Goal: Information Seeking & Learning: Check status

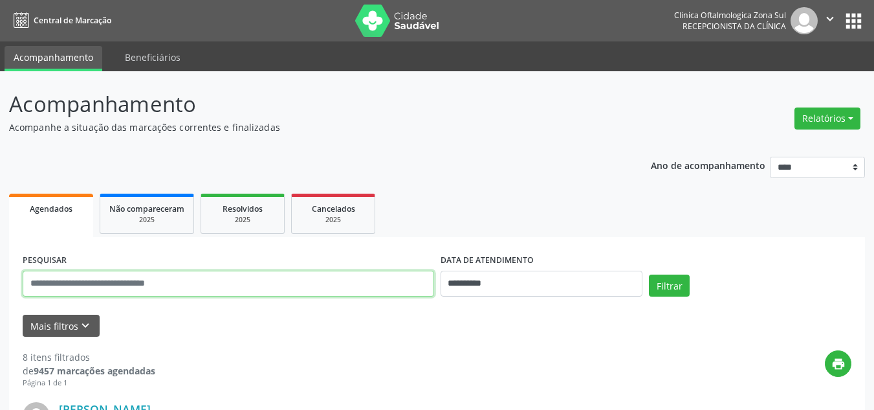
click at [125, 271] on input "text" at bounding box center [229, 283] width 412 height 26
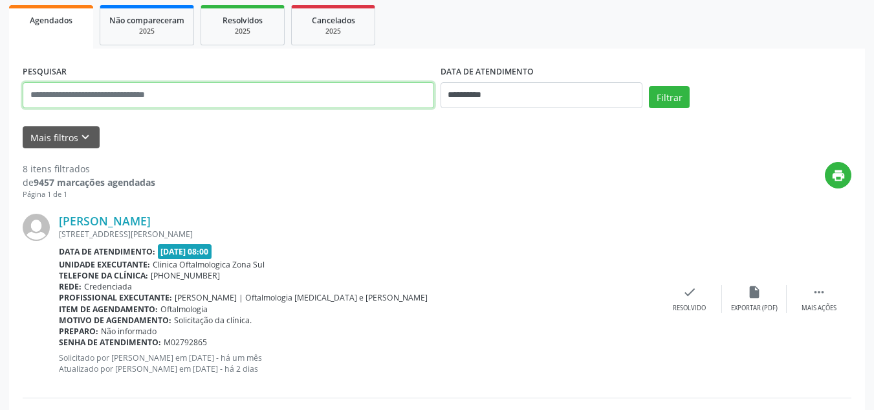
scroll to position [194, 0]
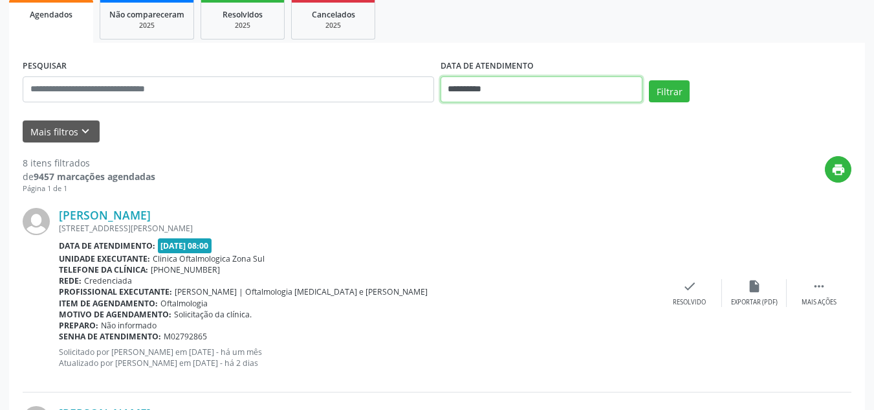
click at [469, 92] on input "**********" at bounding box center [542, 89] width 203 height 26
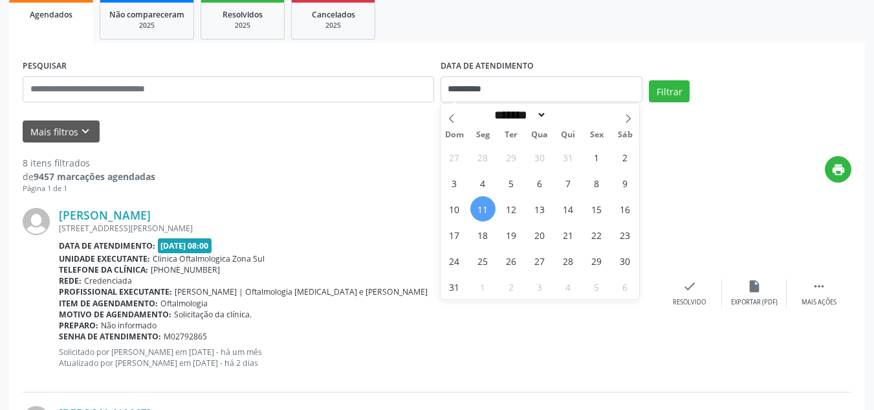
click at [485, 210] on span "11" at bounding box center [482, 208] width 25 height 25
type input "**********"
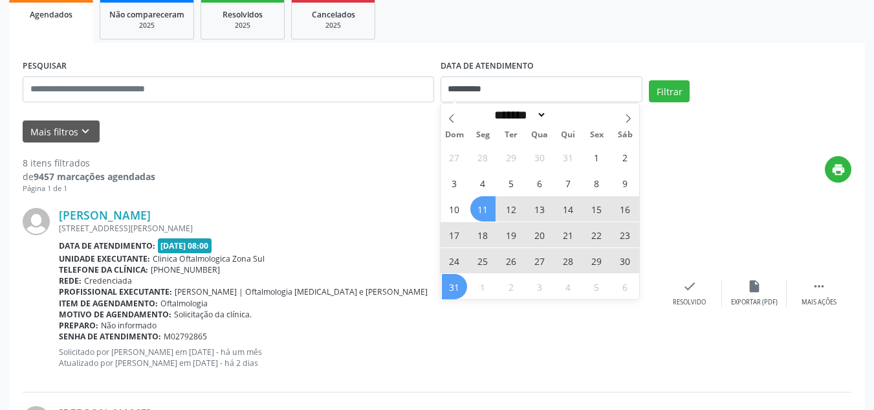
drag, startPoint x: 454, startPoint y: 287, endPoint x: 371, endPoint y: 243, distance: 93.8
click at [454, 287] on span "31" at bounding box center [454, 286] width 25 height 25
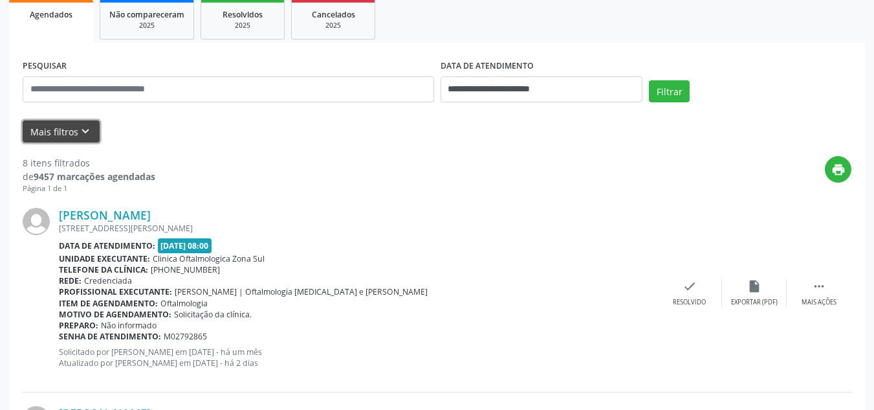
click at [62, 123] on button "Mais filtros keyboard_arrow_down" at bounding box center [61, 131] width 77 height 23
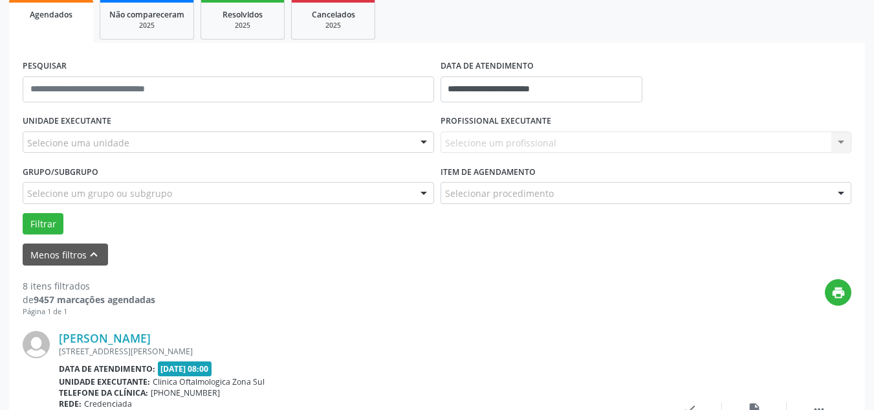
click at [115, 132] on div "Selecione uma unidade" at bounding box center [229, 142] width 412 height 22
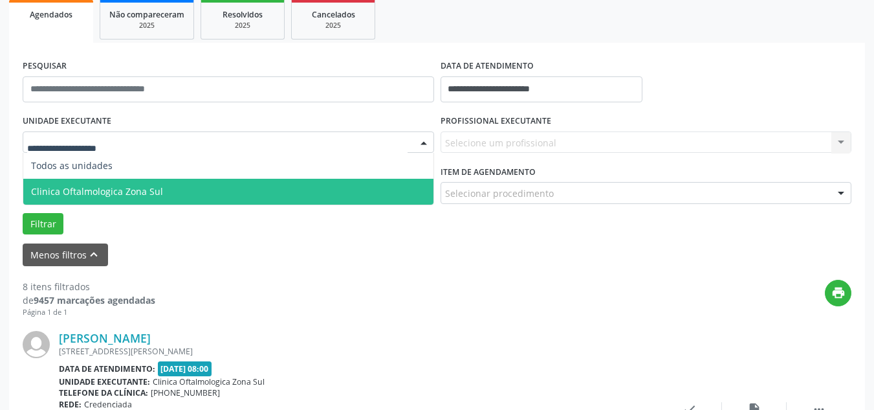
drag, startPoint x: 110, startPoint y: 182, endPoint x: 133, endPoint y: 184, distance: 23.4
click at [110, 186] on span "Clinica Oftalmologica Zona Sul" at bounding box center [228, 192] width 410 height 26
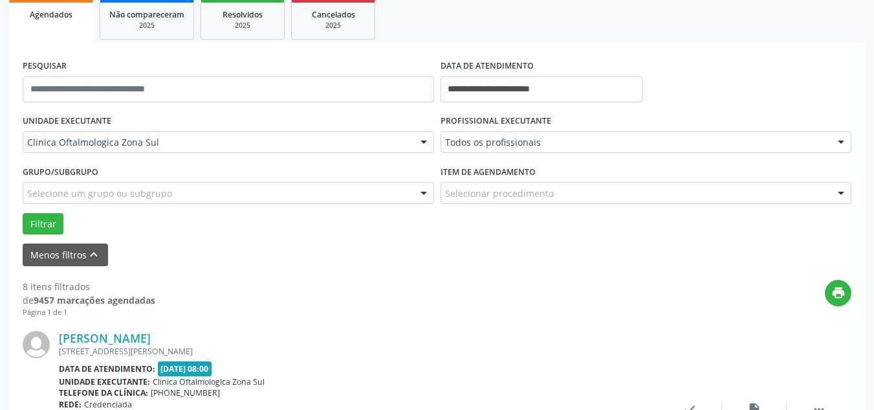
click at [479, 150] on div "Todos os profissionais" at bounding box center [647, 142] width 412 height 22
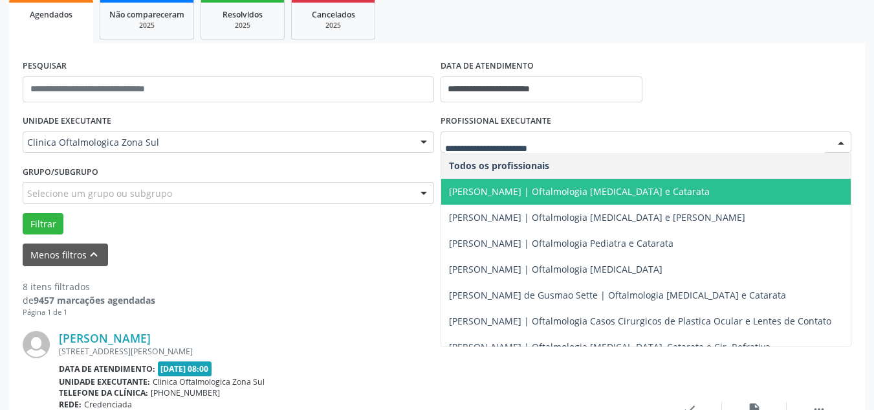
click at [479, 188] on span "[PERSON_NAME] | Oftalmologia [MEDICAL_DATA] e Catarata" at bounding box center [579, 191] width 261 height 12
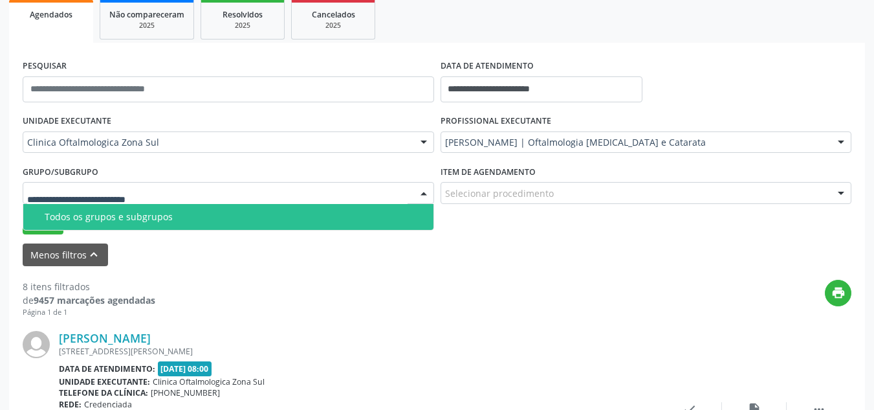
drag, startPoint x: 351, startPoint y: 182, endPoint x: 327, endPoint y: 190, distance: 24.6
click at [350, 182] on div at bounding box center [229, 193] width 412 height 22
drag, startPoint x: 250, startPoint y: 212, endPoint x: 237, endPoint y: 212, distance: 13.6
click at [237, 212] on div "Todos os grupos e subgrupos" at bounding box center [235, 217] width 381 height 10
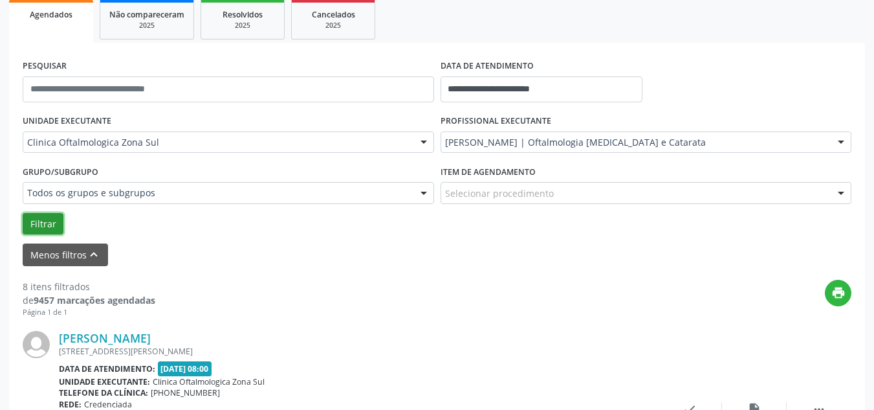
click at [50, 216] on button "Filtrar" at bounding box center [43, 224] width 41 height 22
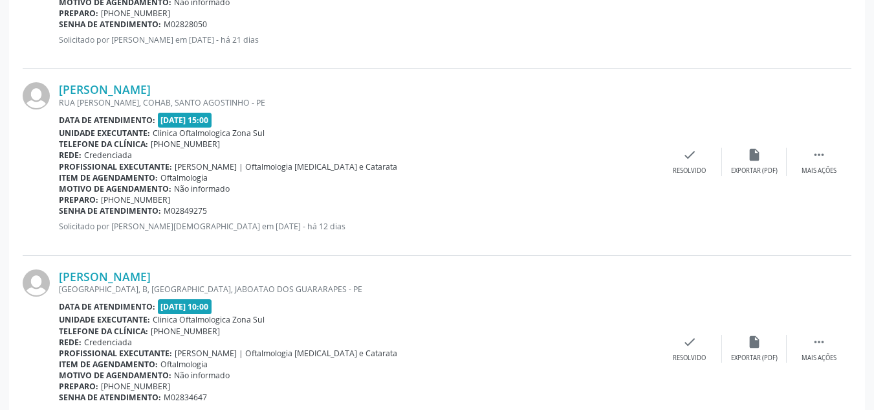
scroll to position [3003, 0]
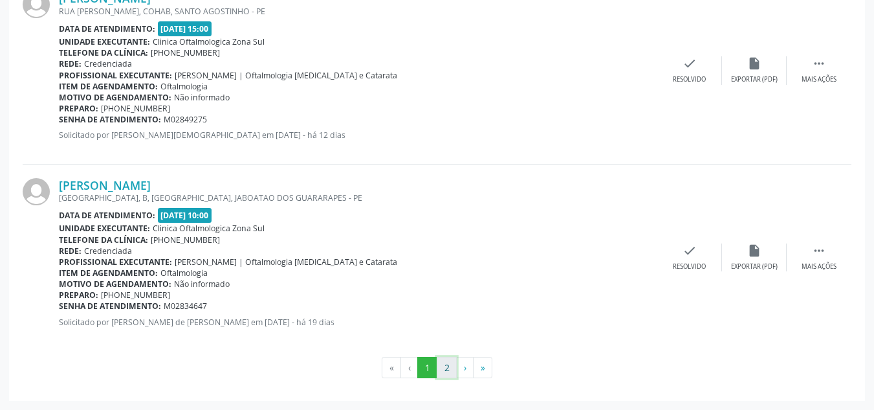
click at [450, 369] on button "2" at bounding box center [447, 368] width 20 height 22
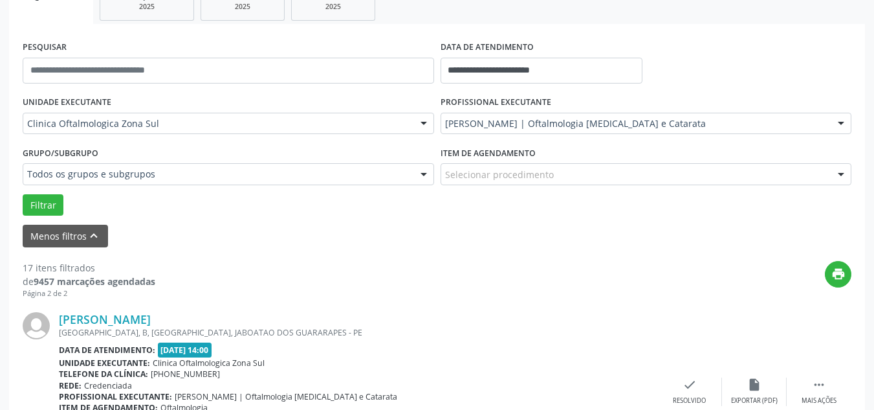
scroll to position [210, 0]
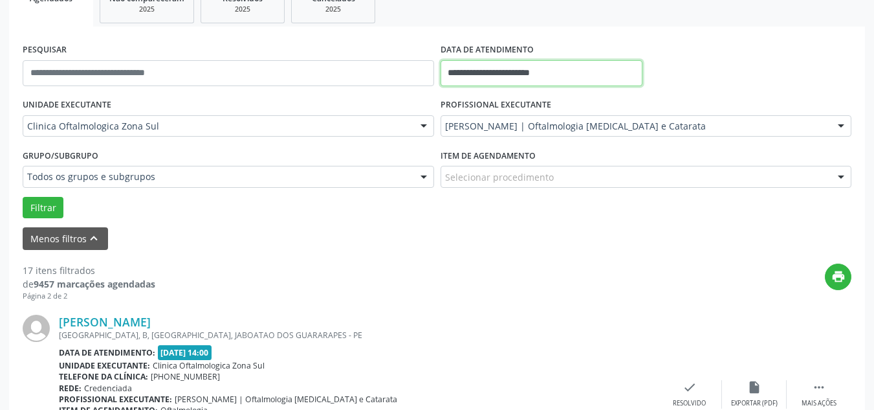
click at [529, 74] on input "**********" at bounding box center [542, 73] width 203 height 26
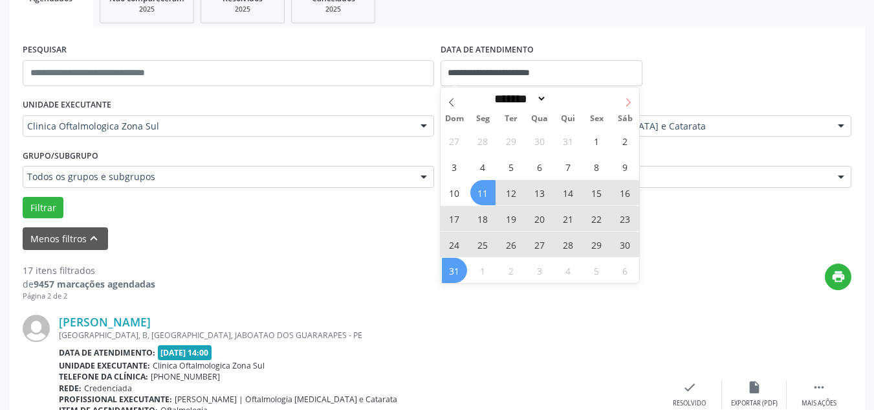
click at [627, 100] on icon at bounding box center [628, 102] width 9 height 9
select select "*"
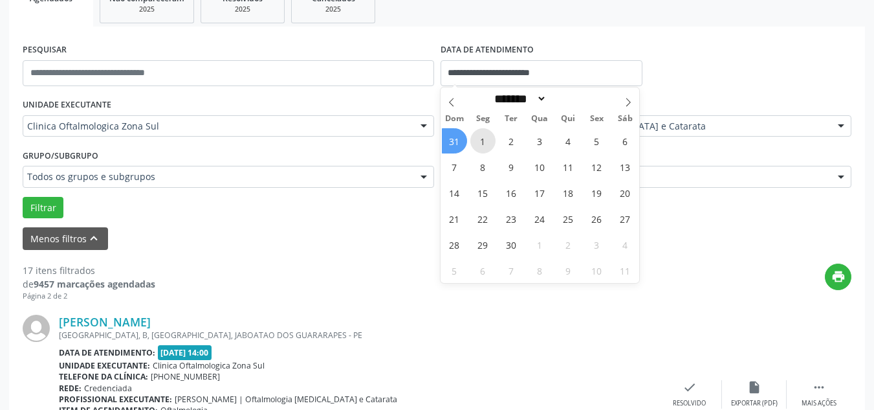
click at [476, 138] on span "1" at bounding box center [482, 140] width 25 height 25
type input "**********"
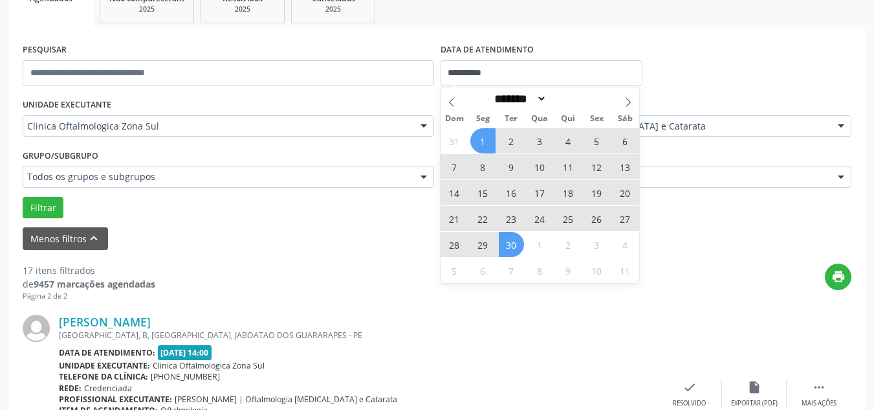
click at [509, 245] on span "30" at bounding box center [511, 244] width 25 height 25
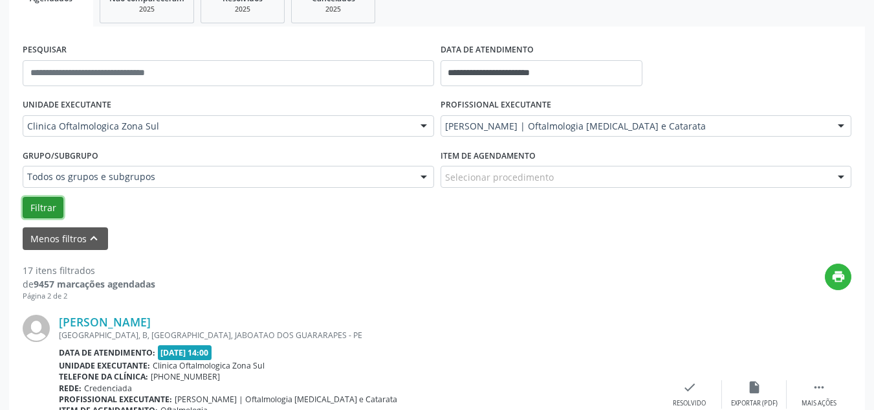
click at [33, 198] on button "Filtrar" at bounding box center [43, 208] width 41 height 22
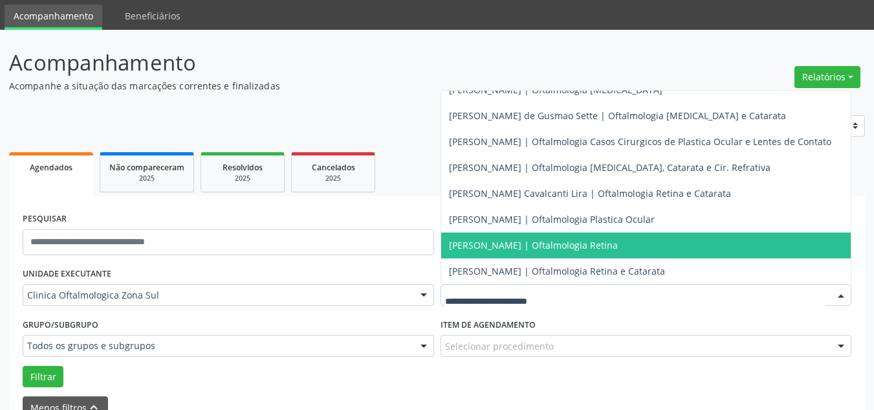
scroll to position [71, 0]
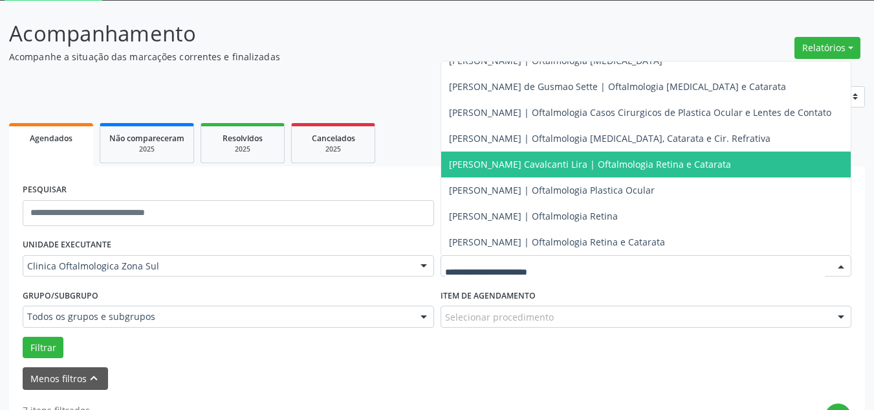
click at [593, 158] on span "[PERSON_NAME] Cavalcanti Lira | Oftalmologia Retina e Catarata" at bounding box center [590, 164] width 282 height 12
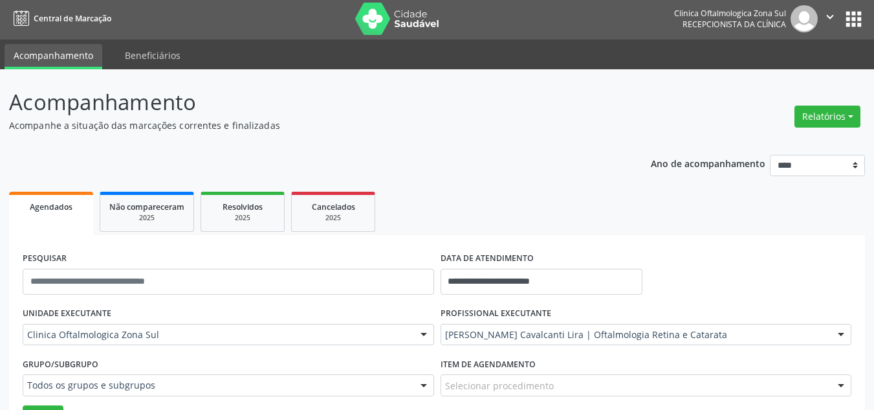
scroll to position [0, 0]
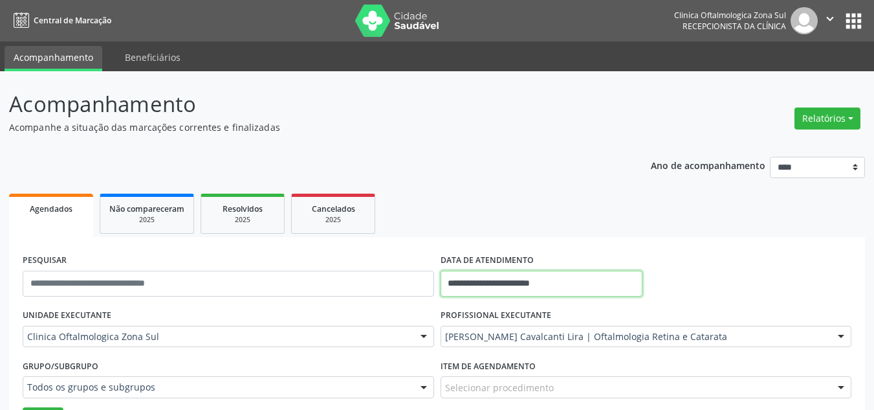
click at [492, 286] on input "**********" at bounding box center [542, 283] width 203 height 26
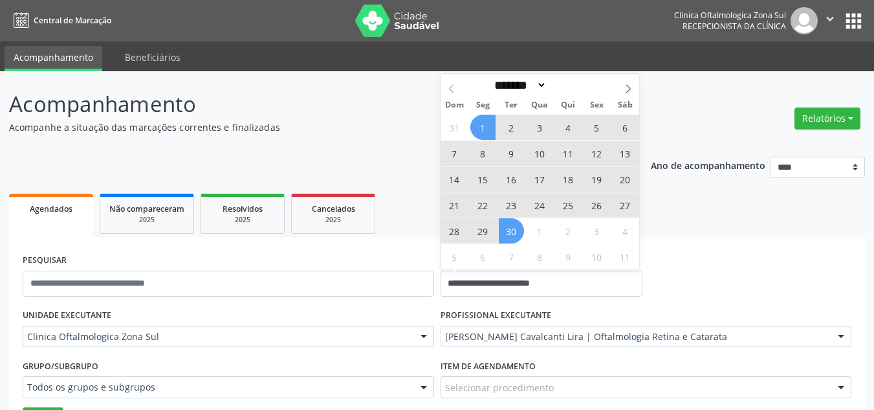
click at [455, 92] on icon at bounding box center [451, 88] width 9 height 9
select select "*"
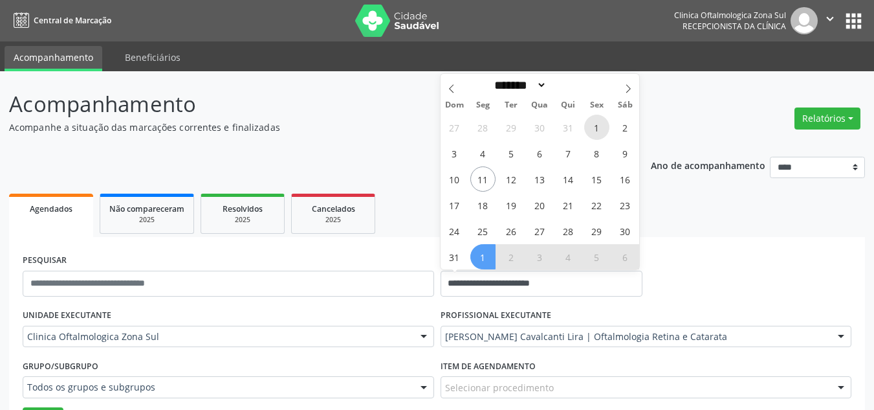
click at [586, 124] on span "1" at bounding box center [596, 127] width 25 height 25
type input "**********"
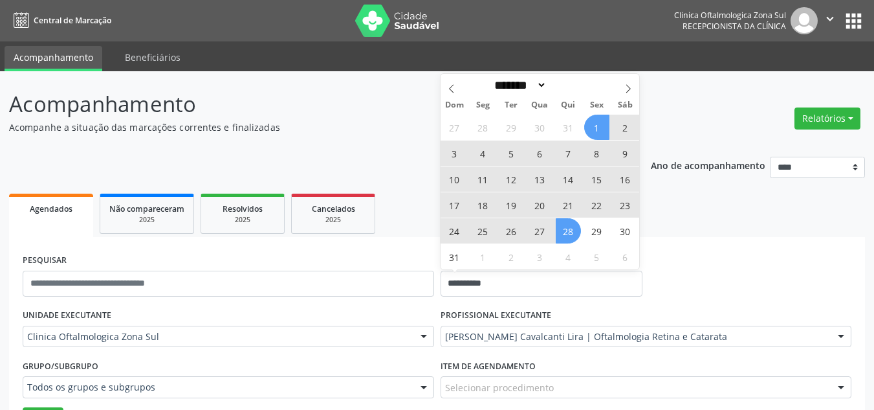
click at [571, 232] on span "28" at bounding box center [568, 230] width 25 height 25
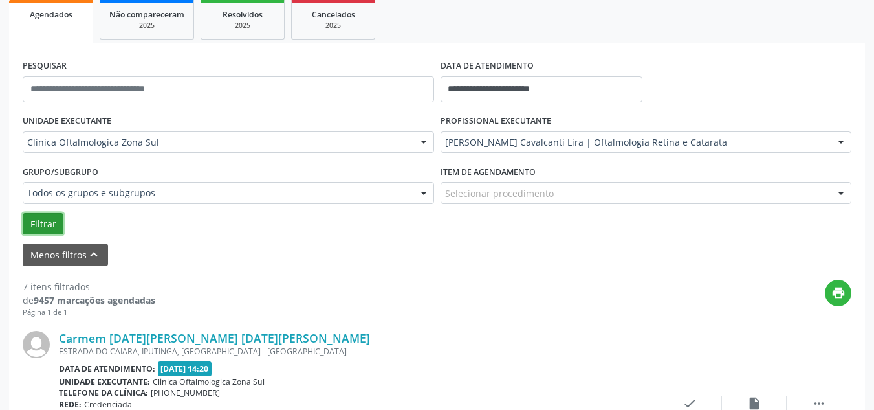
click at [45, 219] on button "Filtrar" at bounding box center [43, 224] width 41 height 22
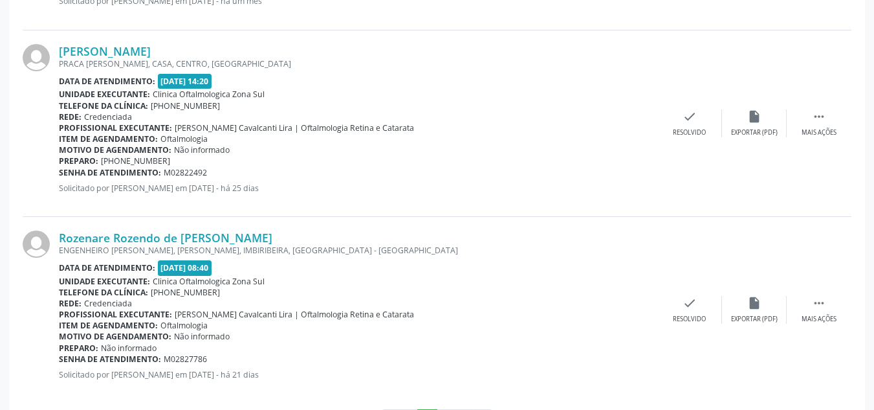
scroll to position [3026, 0]
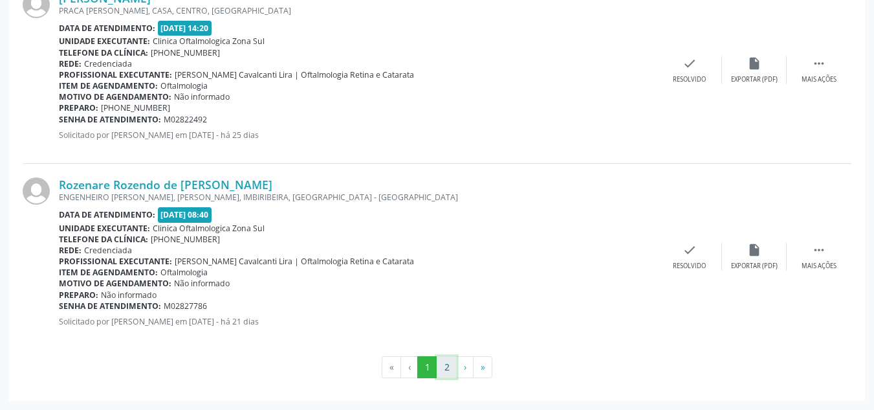
click at [444, 366] on button "2" at bounding box center [447, 367] width 20 height 22
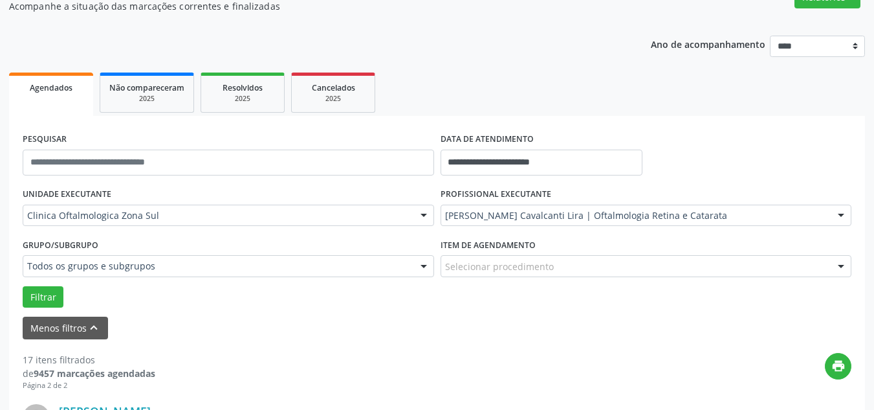
scroll to position [0, 0]
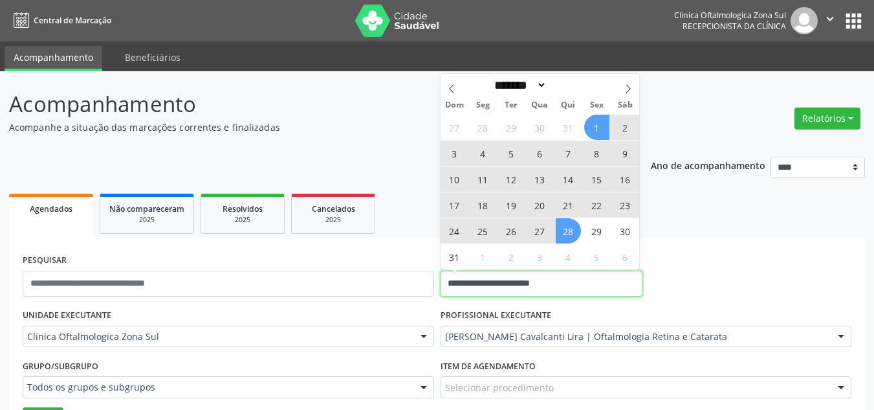
click at [513, 289] on input "**********" at bounding box center [542, 283] width 203 height 26
click at [793, 272] on div "**********" at bounding box center [436, 277] width 835 height 55
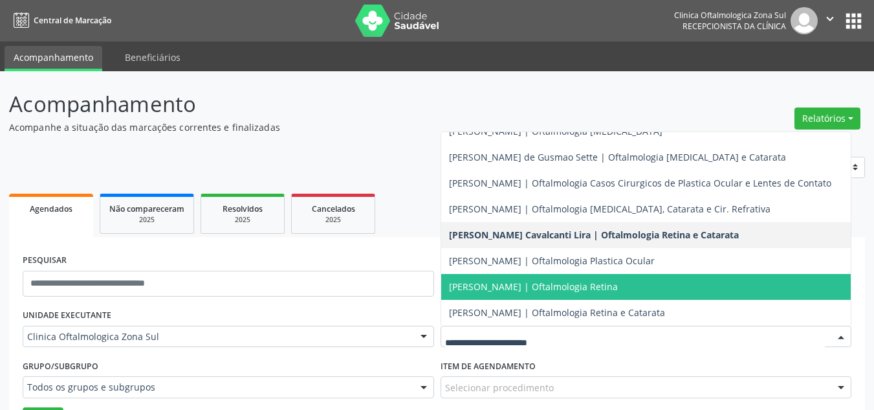
click at [518, 274] on span "[PERSON_NAME] | Oftalmologia Retina" at bounding box center [646, 287] width 410 height 26
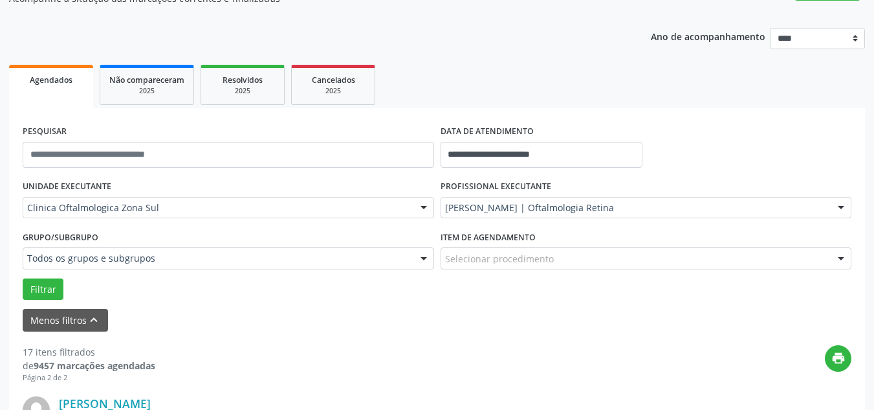
scroll to position [129, 0]
click at [43, 279] on button "Filtrar" at bounding box center [43, 289] width 41 height 22
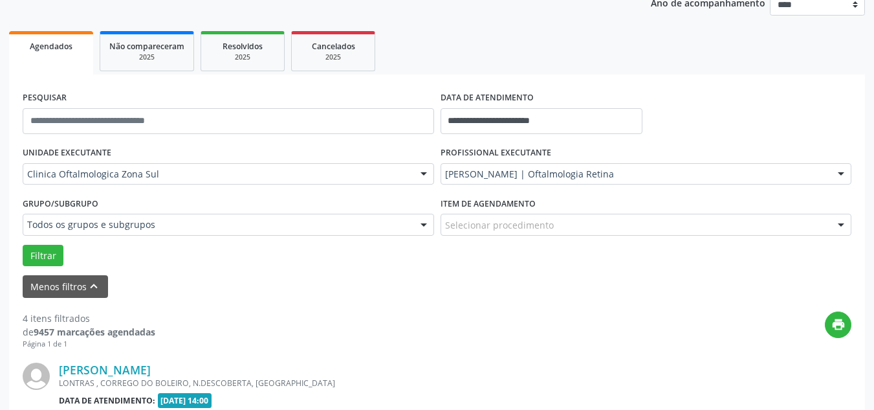
scroll to position [62, 0]
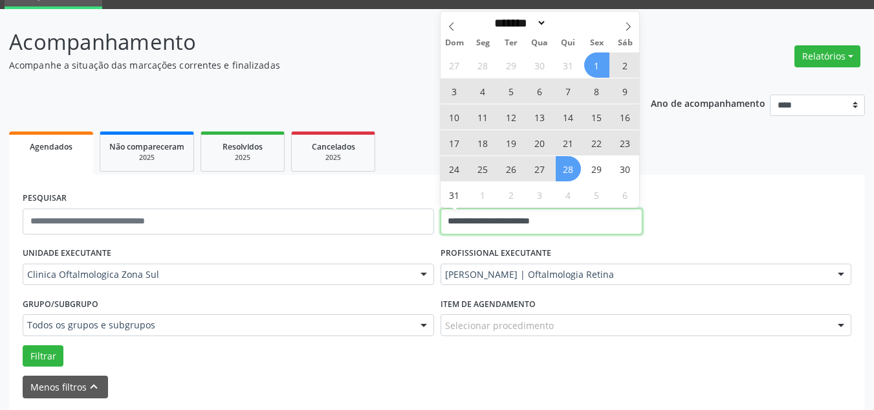
click at [510, 232] on input "**********" at bounding box center [542, 221] width 203 height 26
click at [625, 25] on icon at bounding box center [628, 26] width 9 height 9
select select "*"
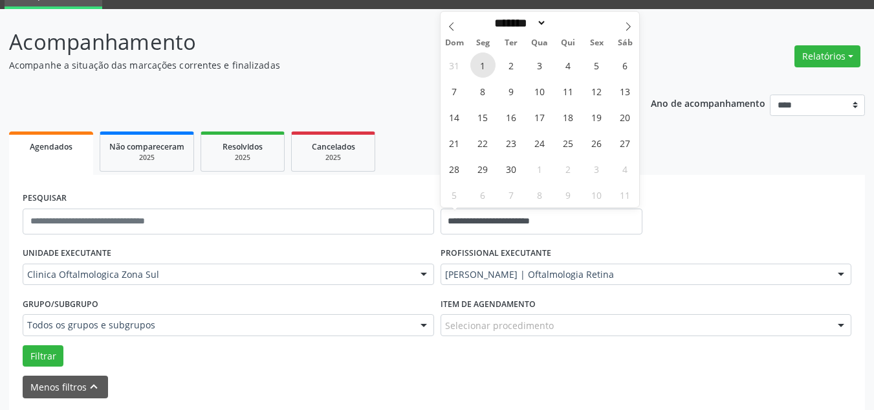
click at [476, 63] on span "1" at bounding box center [482, 64] width 25 height 25
type input "**********"
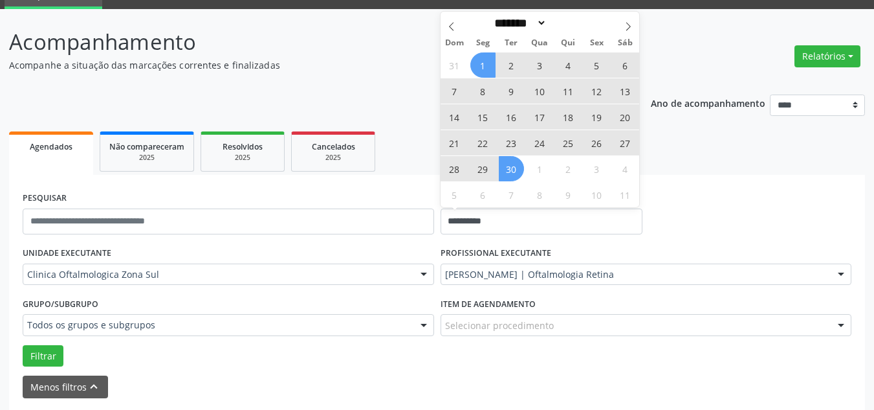
click at [510, 173] on span "30" at bounding box center [511, 168] width 25 height 25
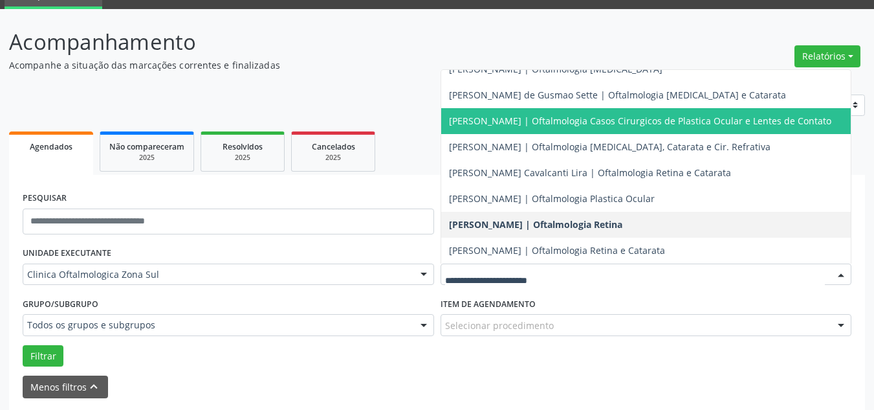
scroll to position [0, 0]
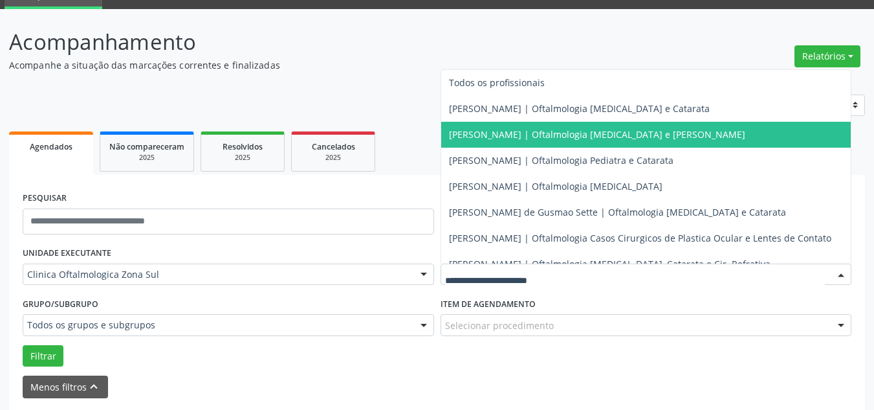
click at [472, 138] on span "[PERSON_NAME] | Oftalmologia [MEDICAL_DATA] e [PERSON_NAME]" at bounding box center [597, 134] width 296 height 12
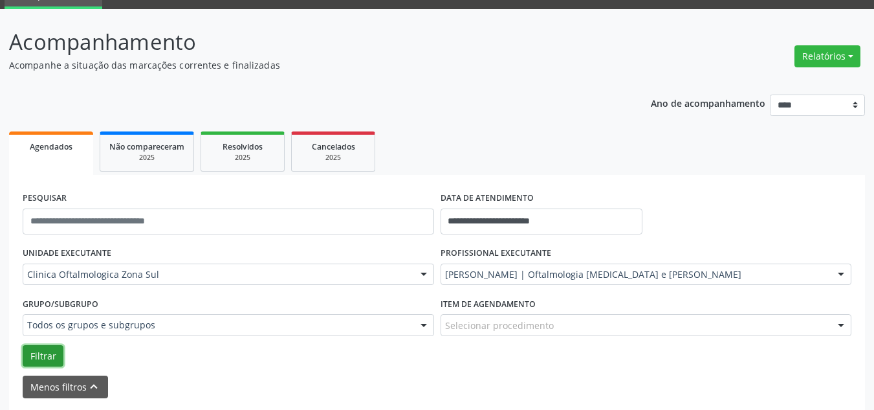
drag, startPoint x: 34, startPoint y: 355, endPoint x: 71, endPoint y: 338, distance: 39.9
click at [36, 353] on button "Filtrar" at bounding box center [43, 356] width 41 height 22
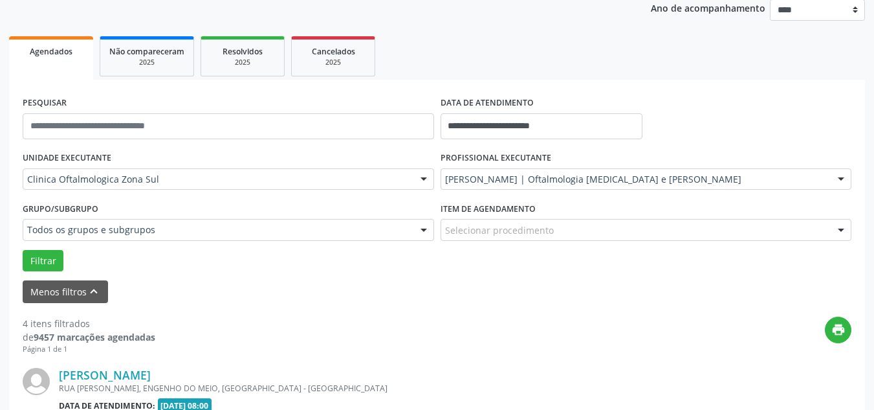
scroll to position [158, 0]
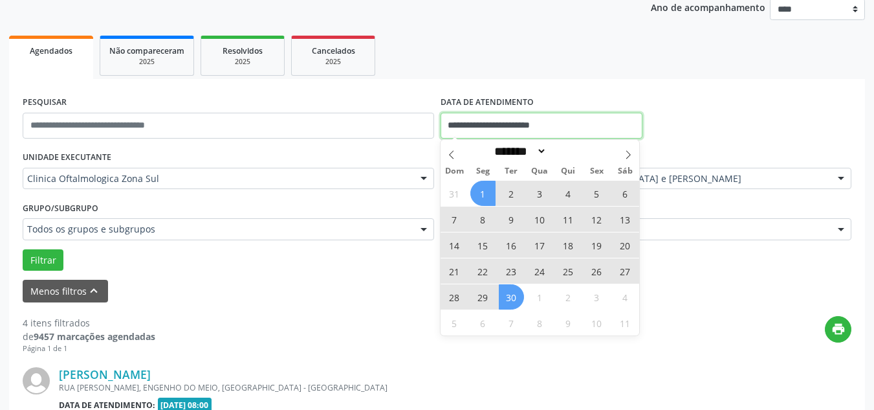
click at [495, 131] on input "**********" at bounding box center [542, 126] width 203 height 26
click at [626, 154] on span at bounding box center [628, 151] width 22 height 22
select select "*"
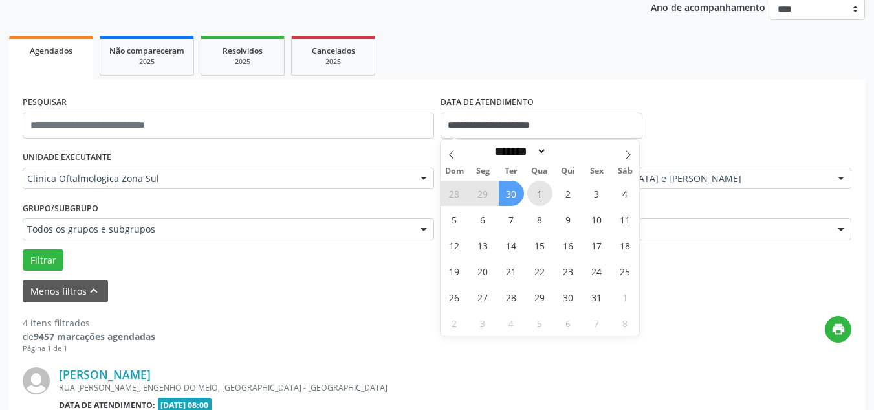
click at [533, 190] on span "1" at bounding box center [539, 193] width 25 height 25
type input "**********"
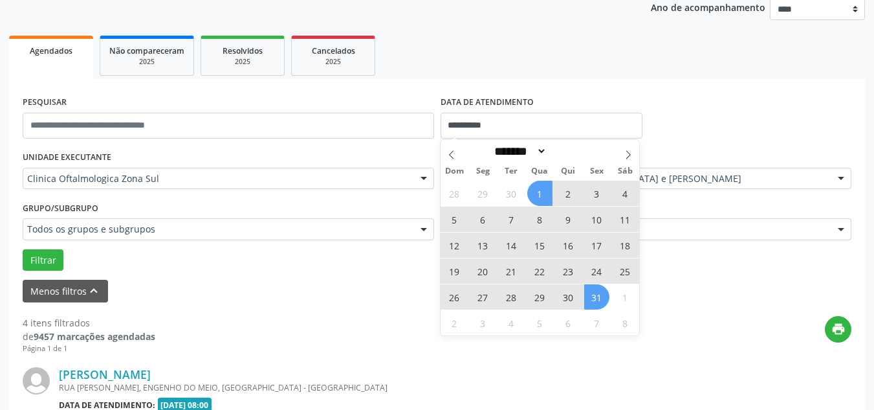
click at [600, 298] on span "31" at bounding box center [596, 296] width 25 height 25
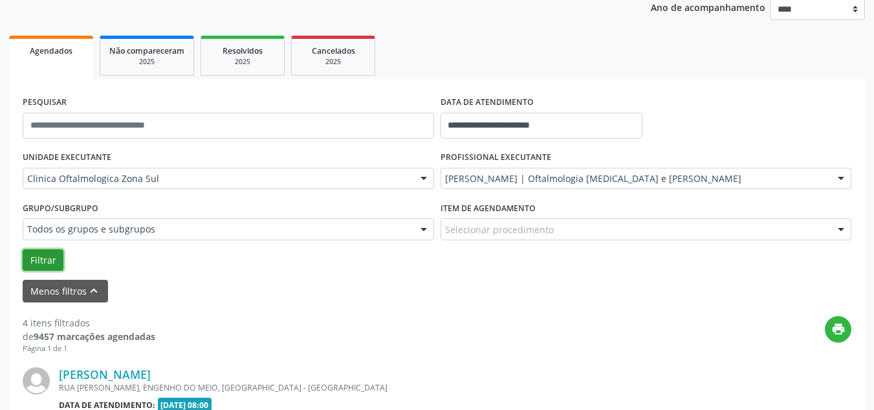
click at [39, 255] on button "Filtrar" at bounding box center [43, 260] width 41 height 22
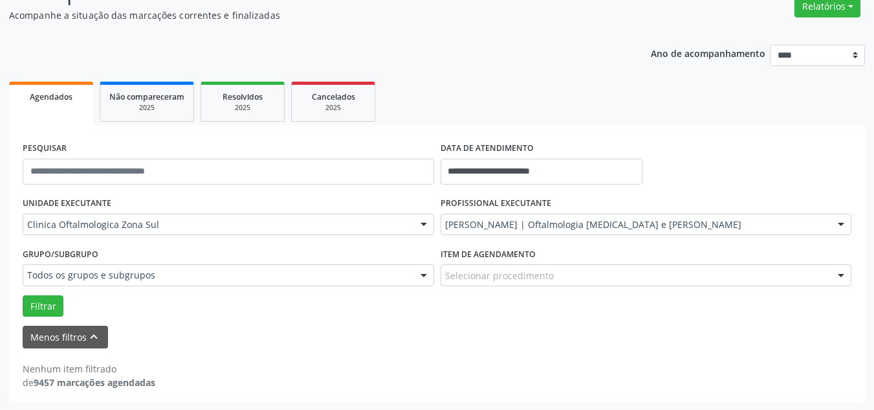
scroll to position [114, 0]
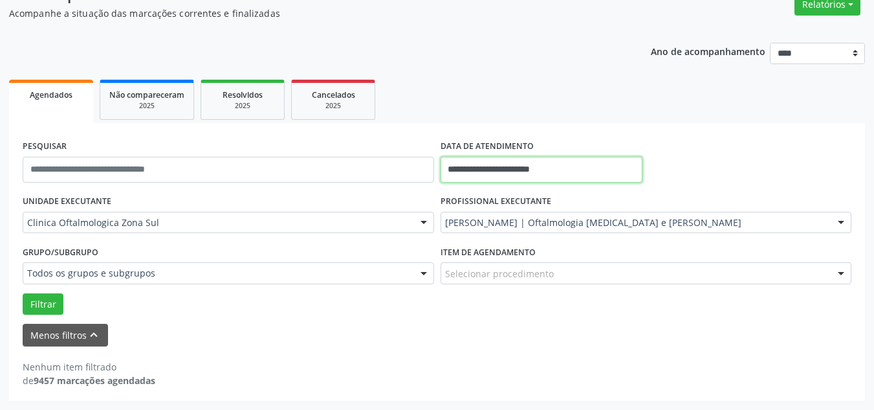
click at [486, 163] on input "**********" at bounding box center [542, 170] width 203 height 26
click at [602, 120] on ul "Agendados Não compareceram 2025 Resolvidos 2025 Cancelados 2025" at bounding box center [437, 99] width 856 height 47
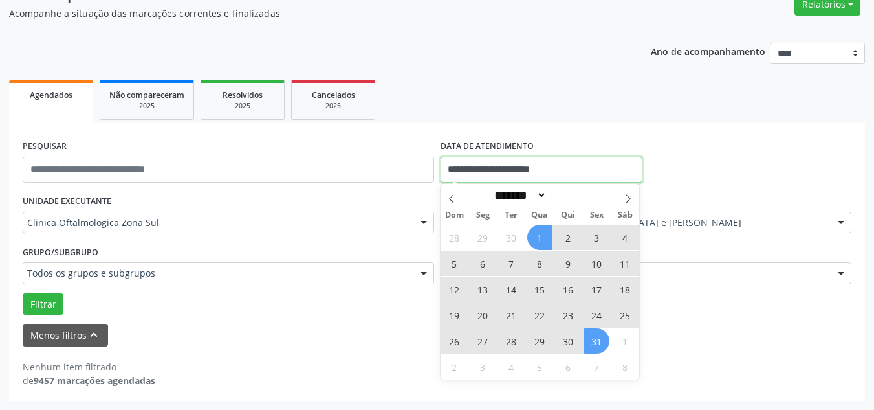
click at [498, 161] on input "**********" at bounding box center [542, 170] width 203 height 26
click at [446, 201] on span at bounding box center [452, 195] width 22 height 22
select select "*"
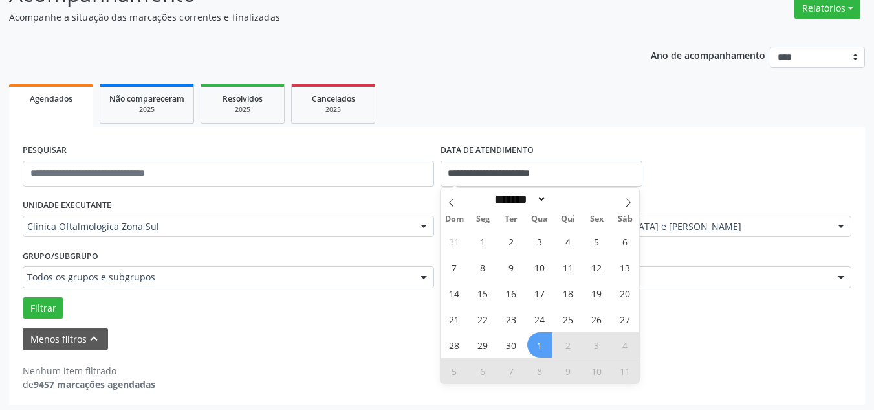
scroll to position [0, 0]
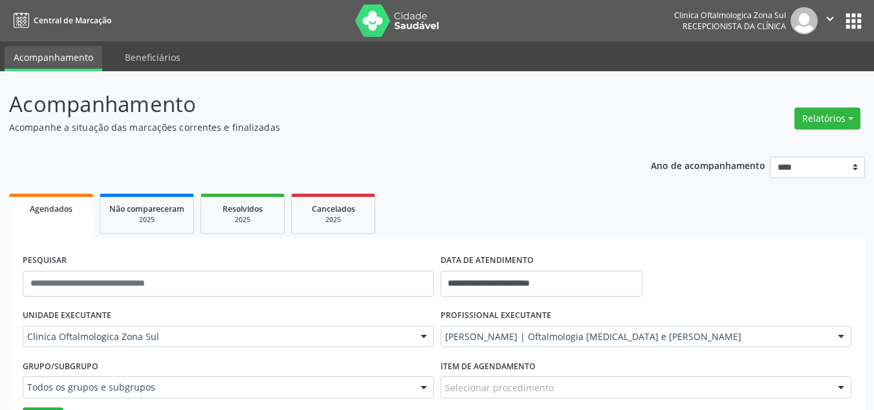
click at [831, 17] on icon "" at bounding box center [830, 19] width 14 height 14
click at [774, 80] on link "Sair" at bounding box center [796, 79] width 89 height 18
